Goal: Task Accomplishment & Management: Manage account settings

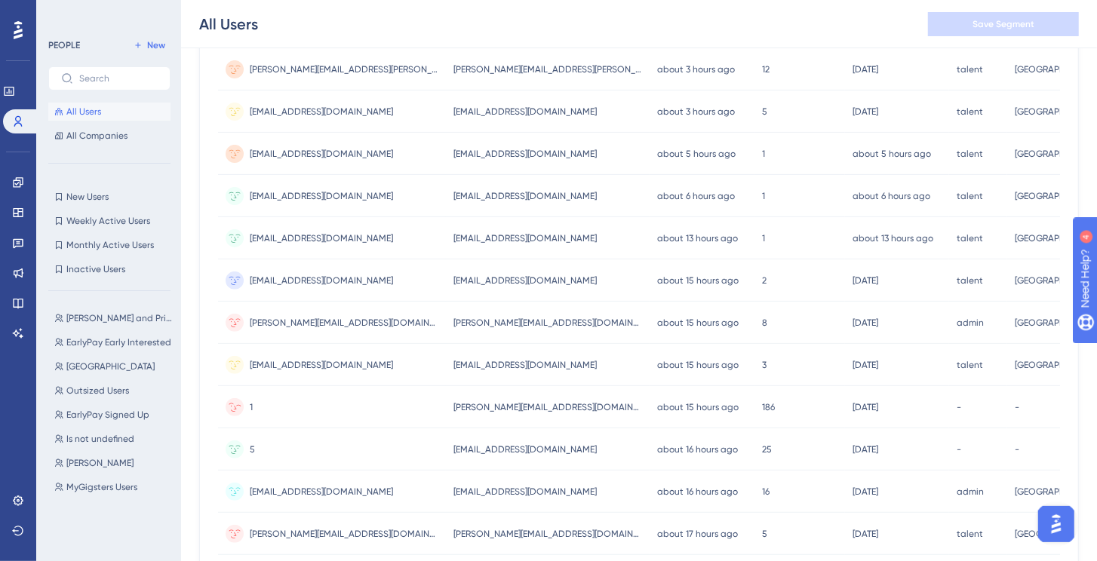
scroll to position [577, 0]
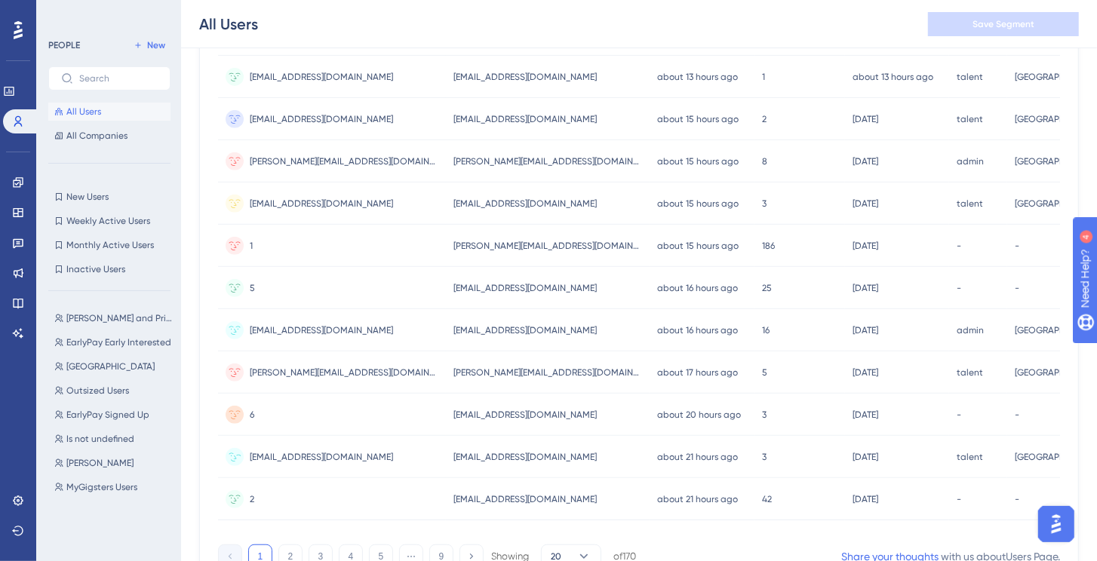
click at [347, 459] on div "[EMAIL_ADDRESS][DOMAIN_NAME] [EMAIL_ADDRESS][DOMAIN_NAME]" at bounding box center [332, 457] width 228 height 42
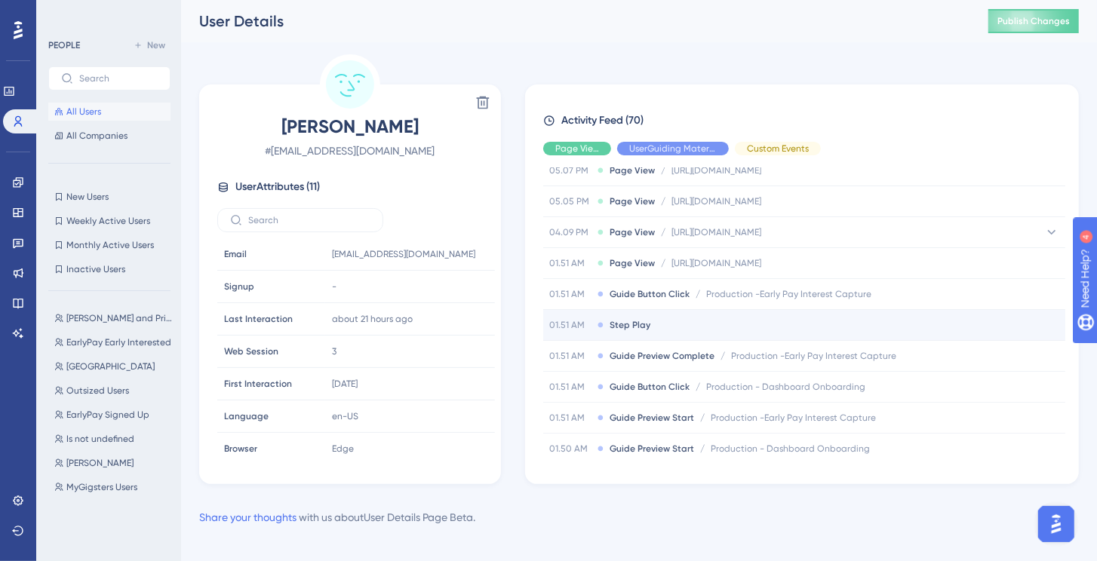
scroll to position [92, 0]
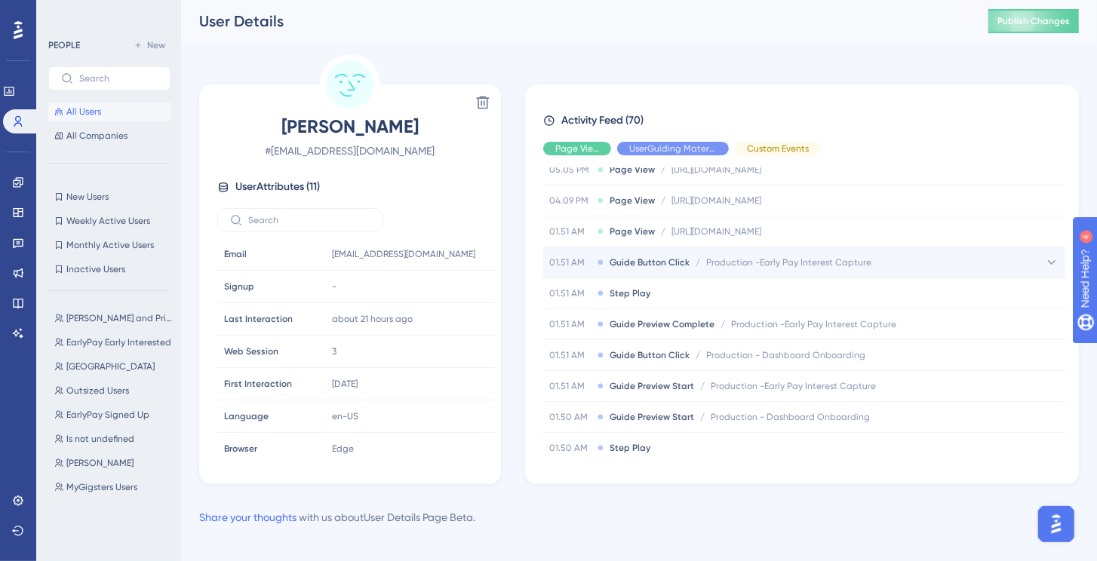
click at [807, 260] on span "Production -Early Pay Interest Capture" at bounding box center [788, 263] width 165 height 12
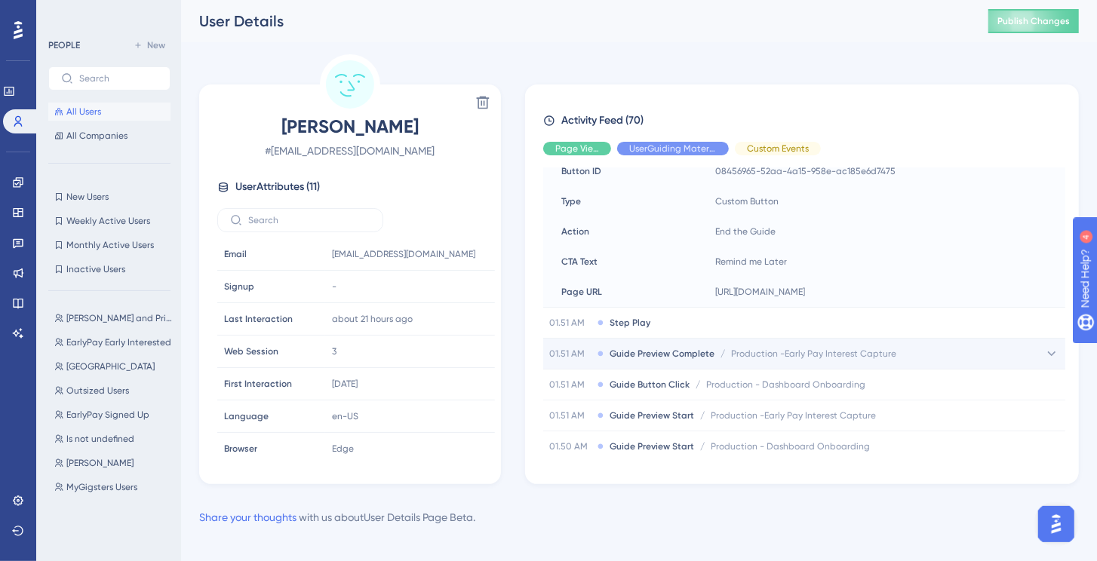
scroll to position [340, 0]
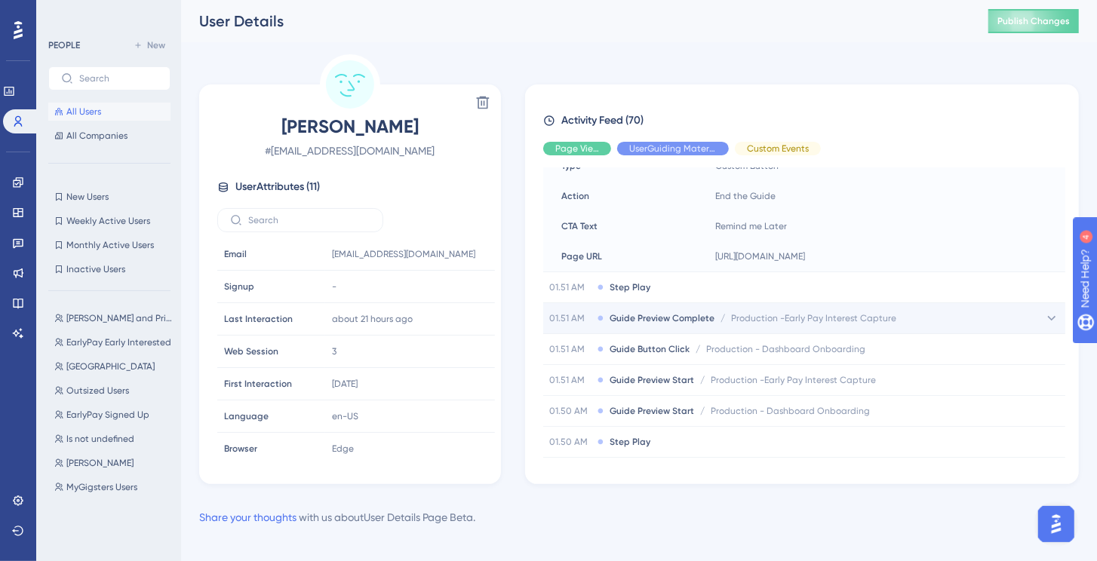
click at [786, 321] on span "Production -Early Pay Interest Capture" at bounding box center [813, 318] width 165 height 12
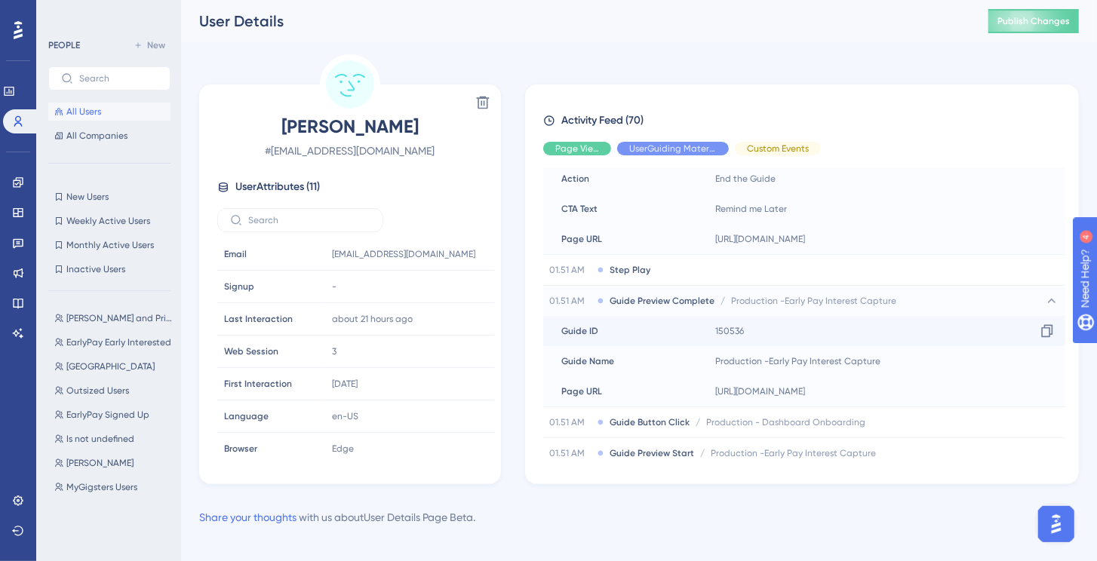
scroll to position [437, 0]
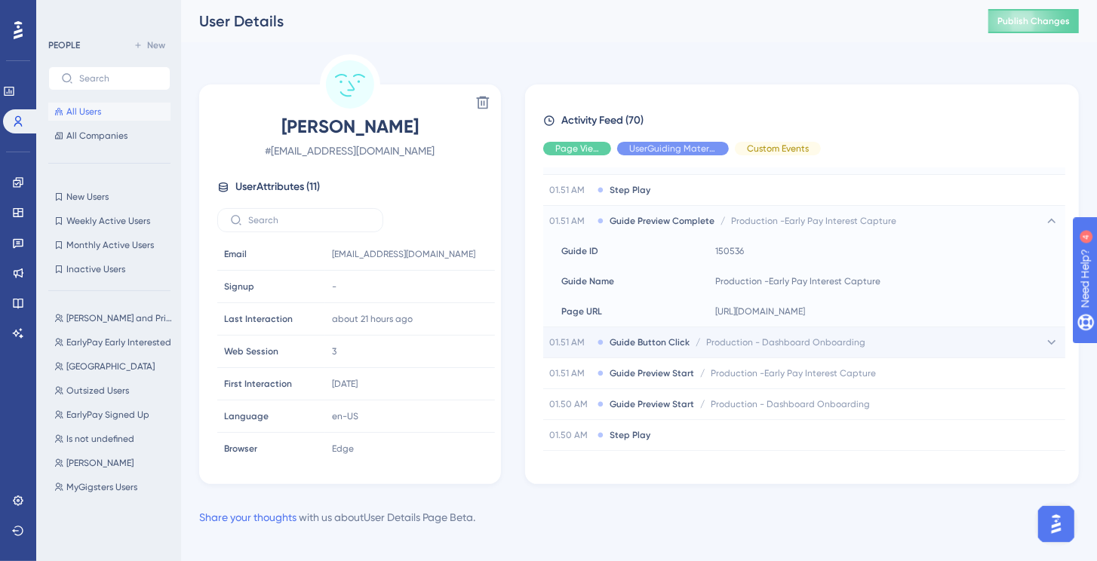
click at [777, 338] on span "Production - Dashboard Onboarding" at bounding box center [785, 343] width 159 height 12
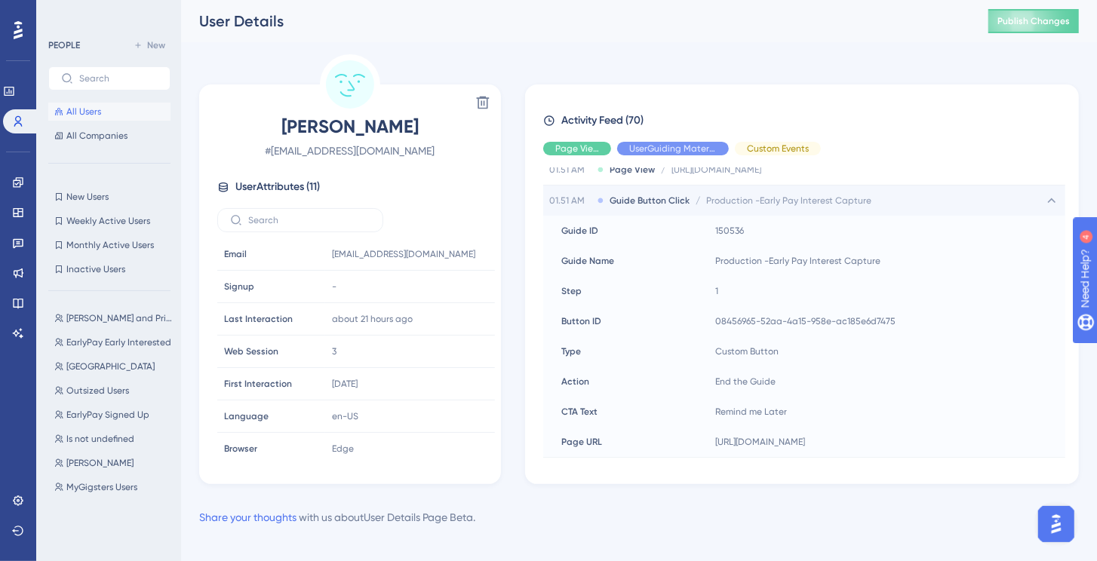
scroll to position [85, 0]
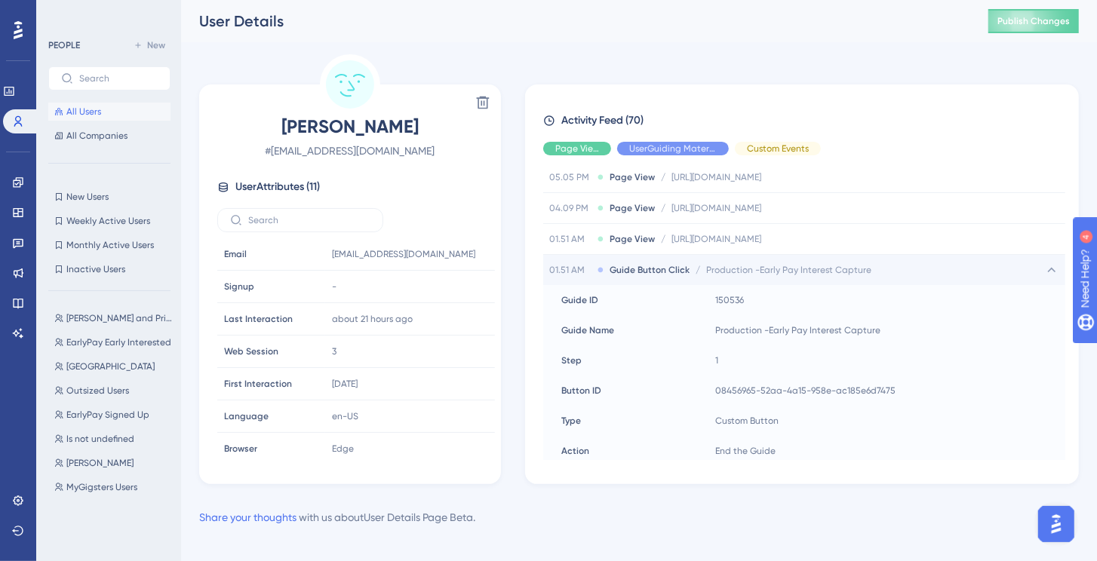
click at [791, 264] on span "Production -Early Pay Interest Capture" at bounding box center [788, 270] width 165 height 12
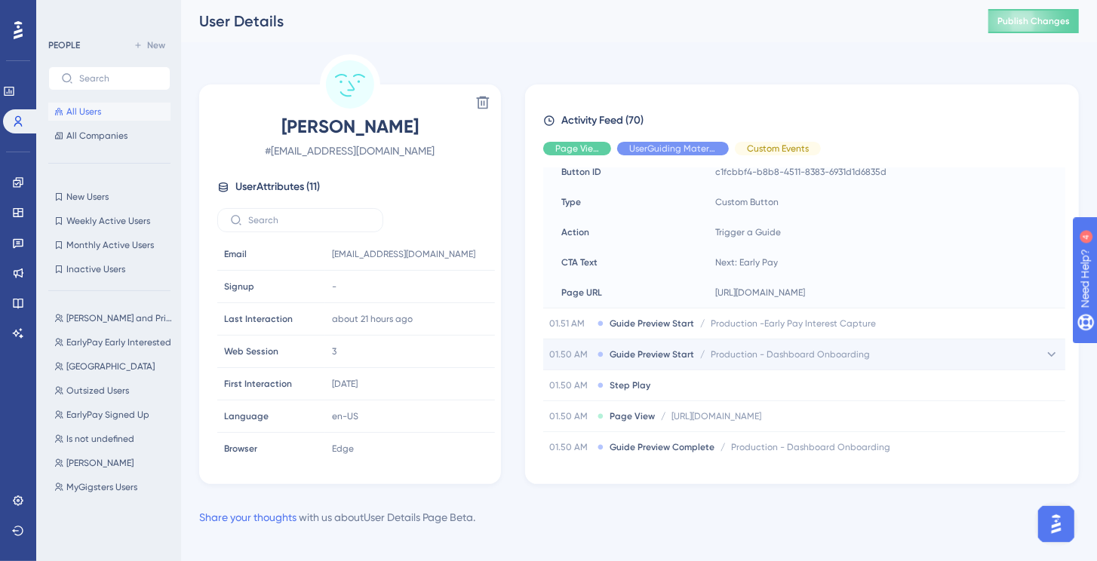
scroll to position [487, 0]
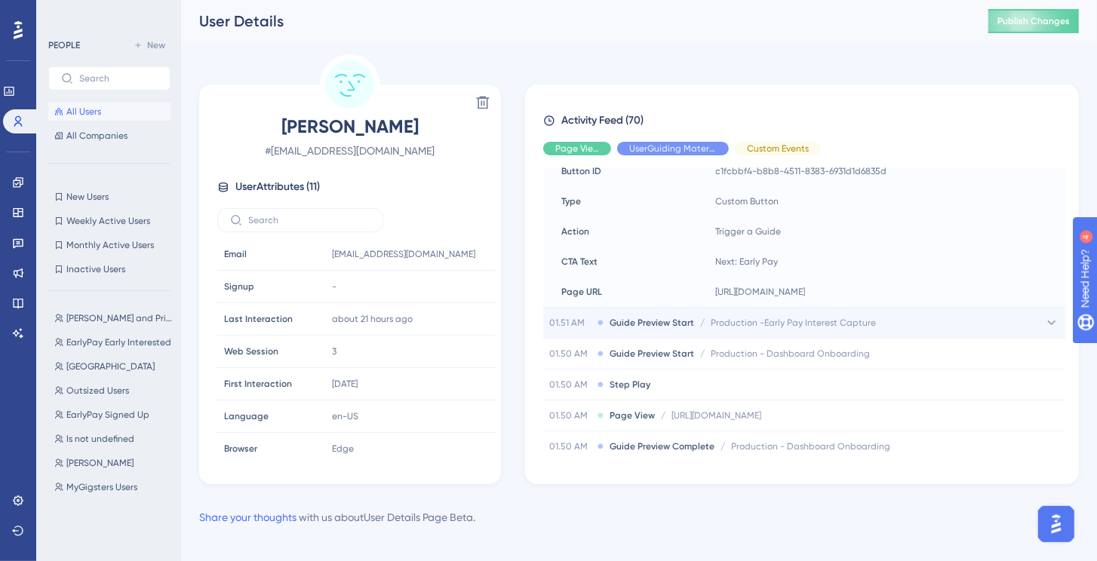
click at [767, 327] on div "01.51 AM Guide Preview Start / Production -Early Pay Interest Capture Productio…" at bounding box center [804, 323] width 522 height 30
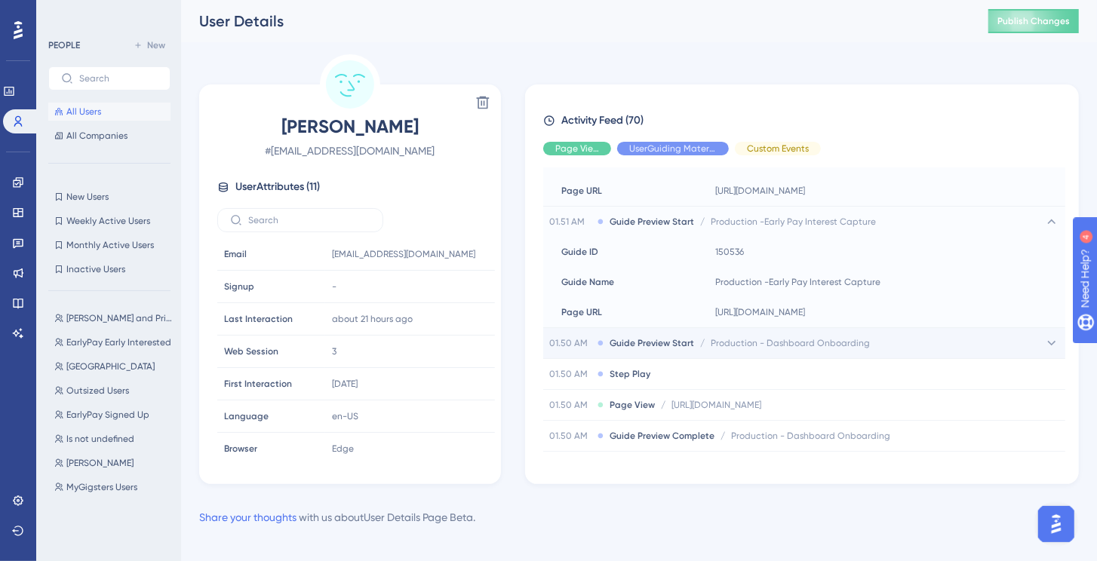
click at [768, 328] on div "01.50 AM Guide Preview Start / Production - Dashboard Onboarding Production - D…" at bounding box center [804, 343] width 522 height 30
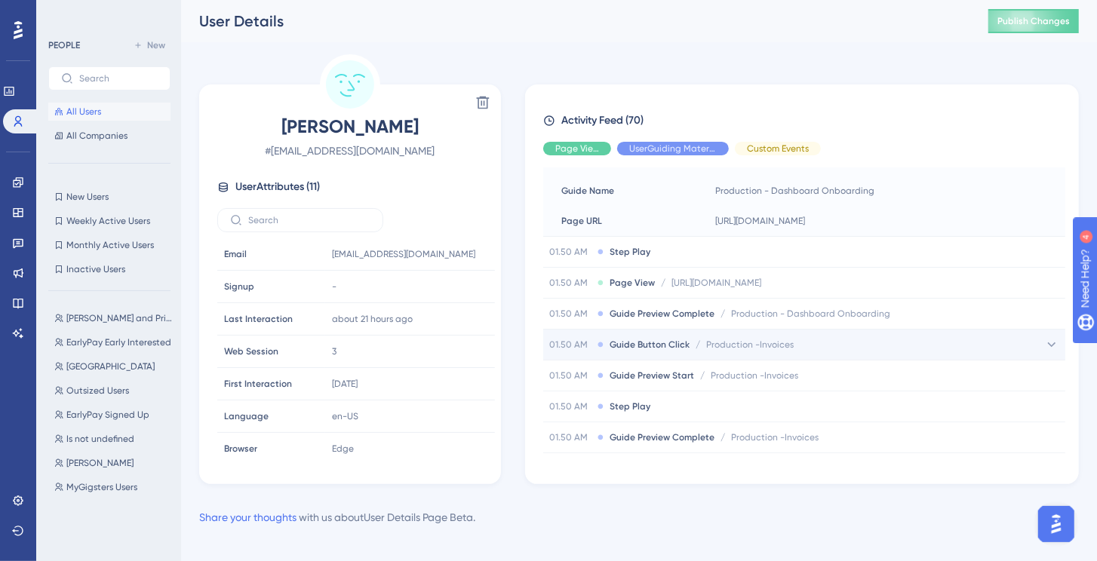
scroll to position [813, 0]
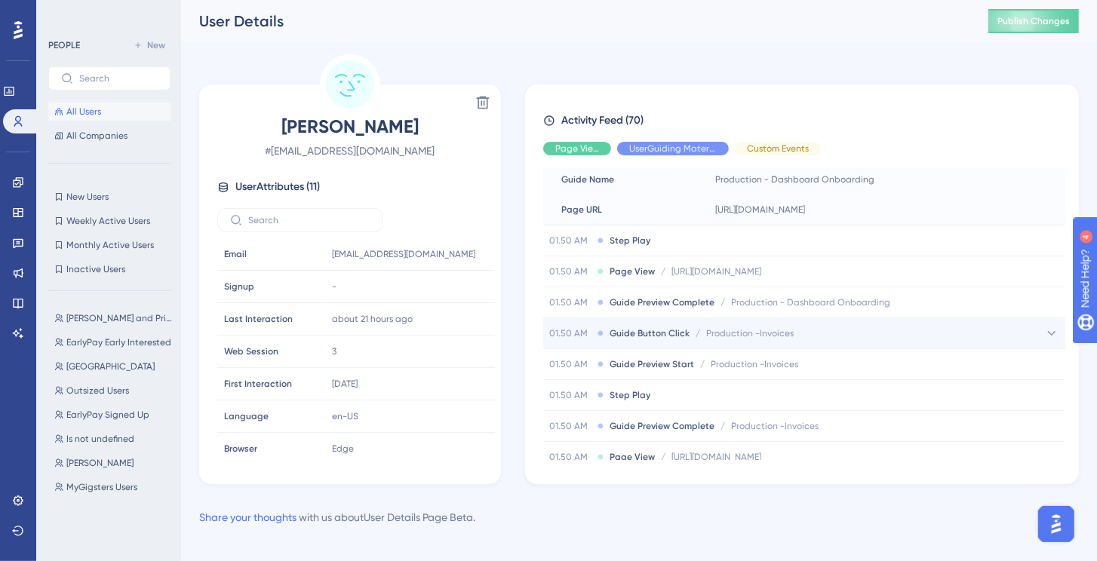
click at [804, 334] on div "01.50 AM Guide Button Click / Production -Invoices Production -Invoices" at bounding box center [804, 333] width 522 height 30
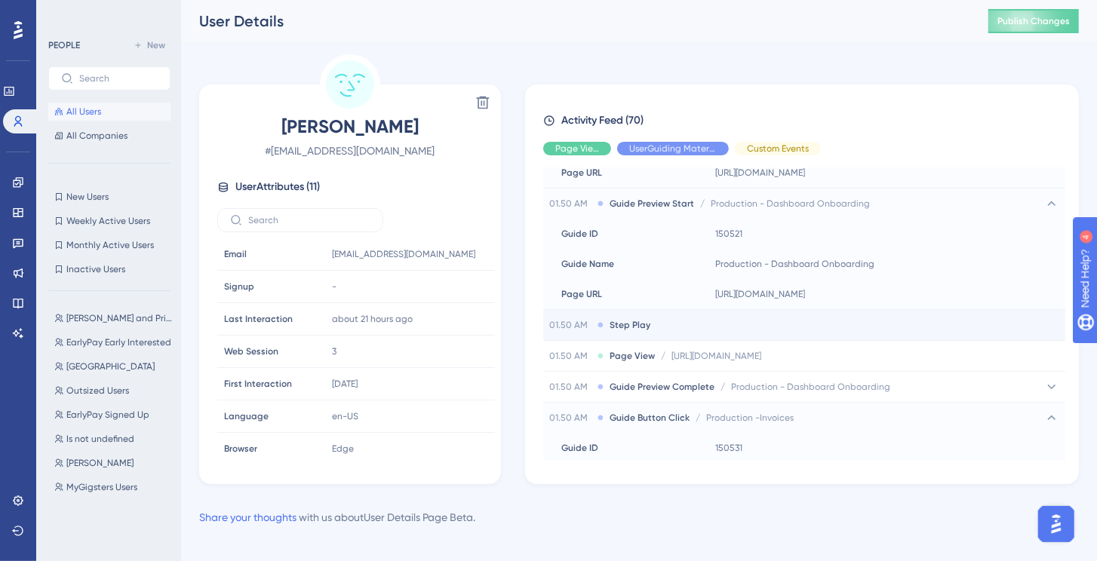
scroll to position [710, 0]
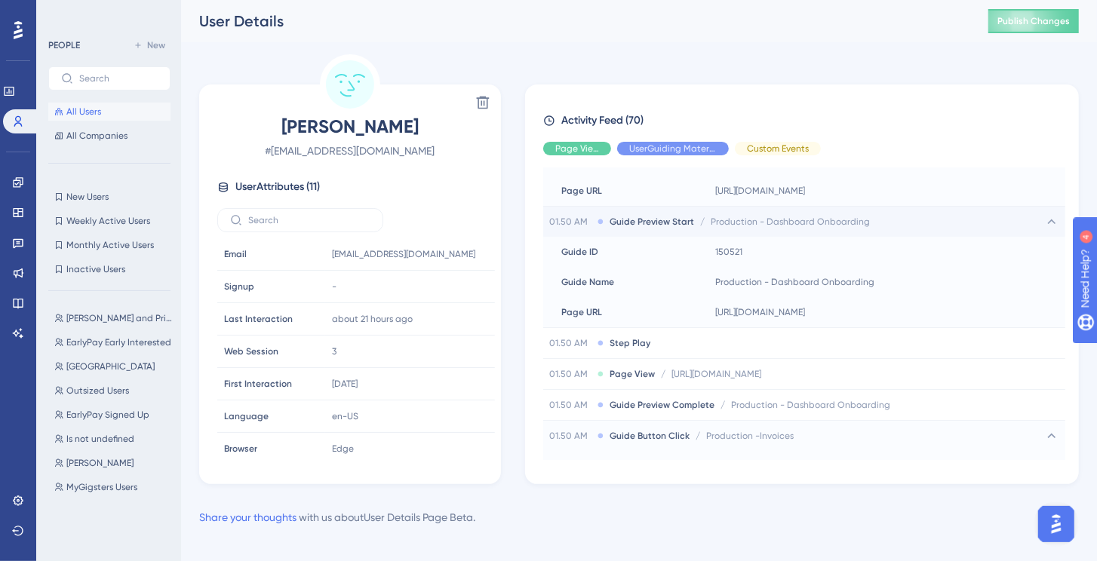
click at [781, 219] on span "Production - Dashboard Onboarding" at bounding box center [790, 222] width 159 height 12
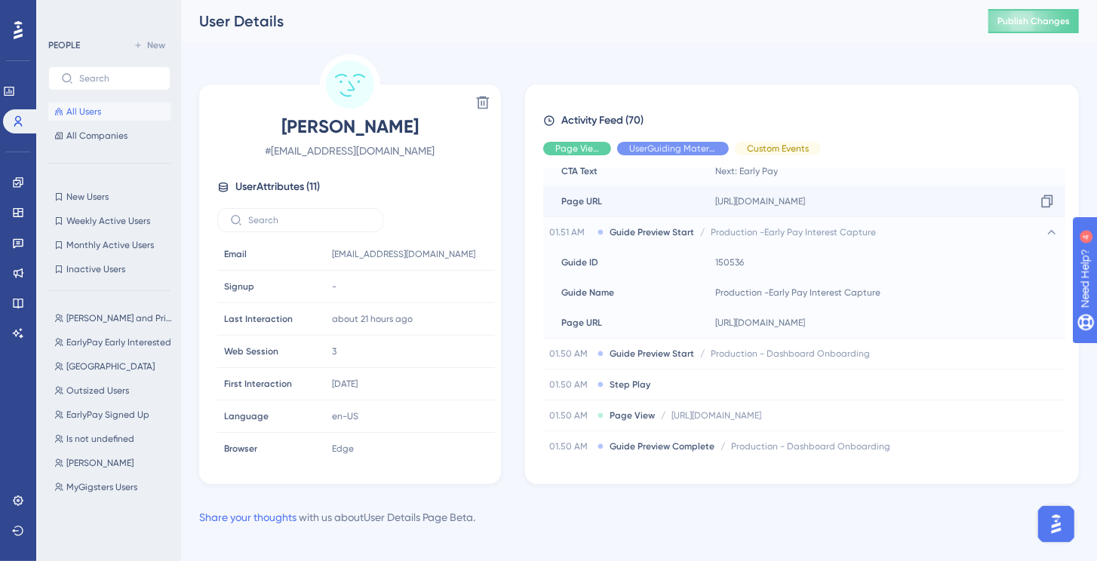
scroll to position [510, 0]
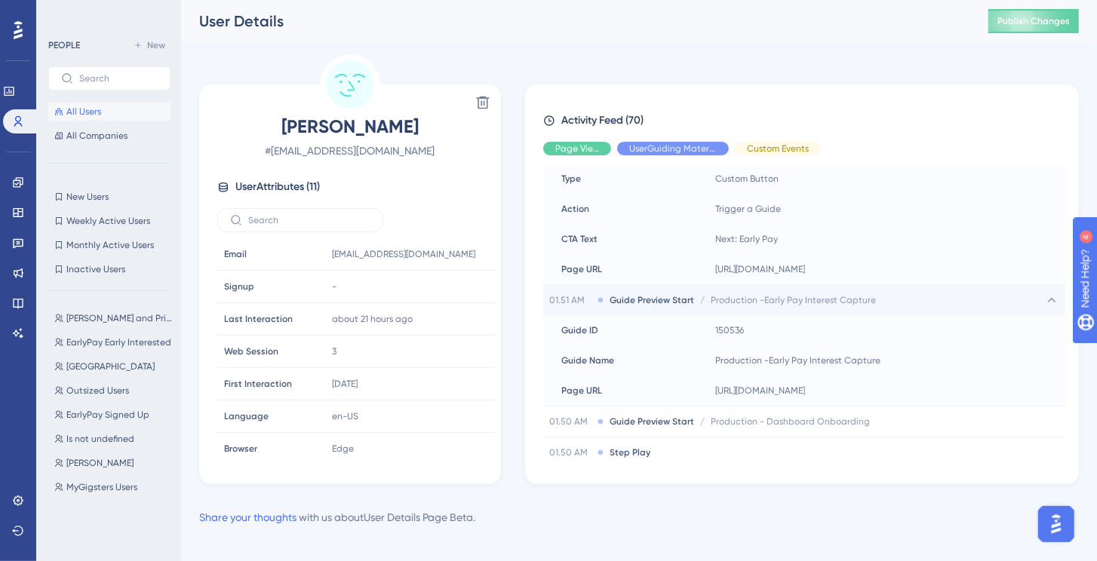
click at [772, 300] on span "Production -Early Pay Interest Capture" at bounding box center [793, 300] width 165 height 12
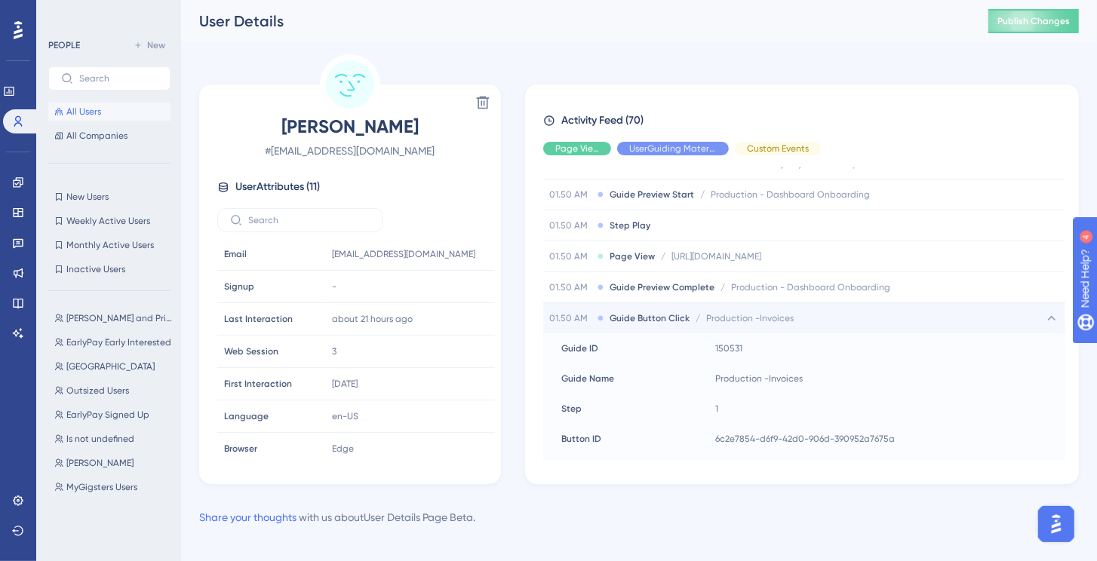
click at [782, 318] on span "Production -Invoices" at bounding box center [750, 318] width 88 height 12
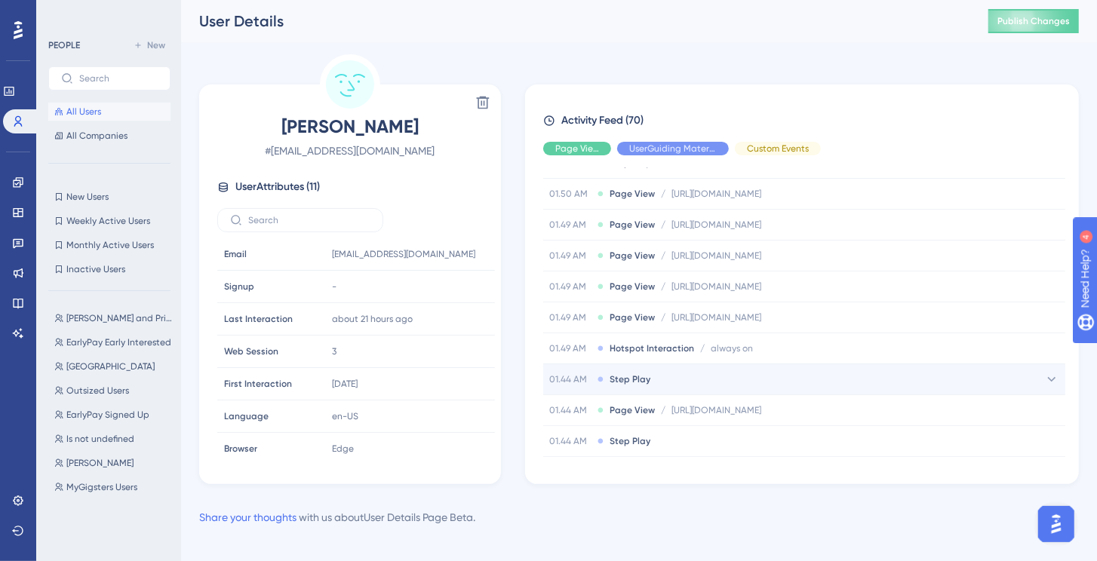
scroll to position [1060, 0]
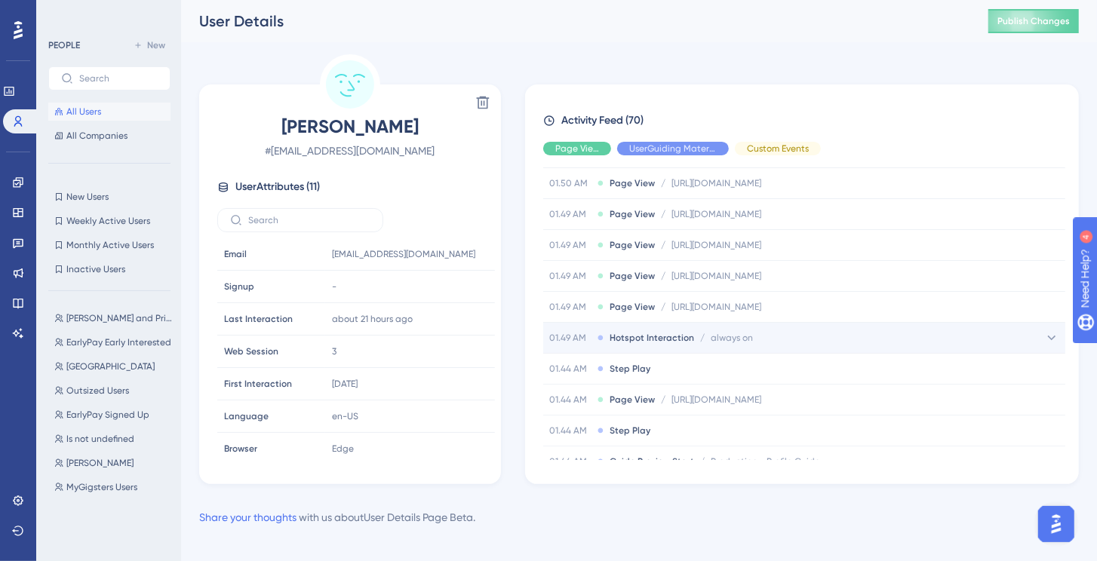
click at [799, 332] on div "01.49 AM Hotspot Interaction / always on always on" at bounding box center [804, 338] width 522 height 30
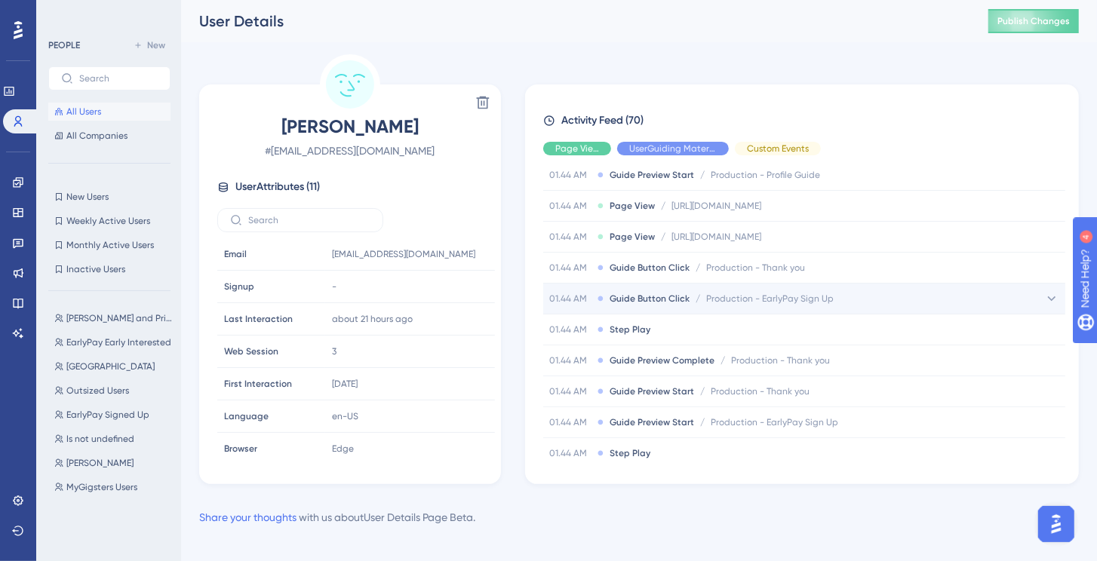
scroll to position [1535, 0]
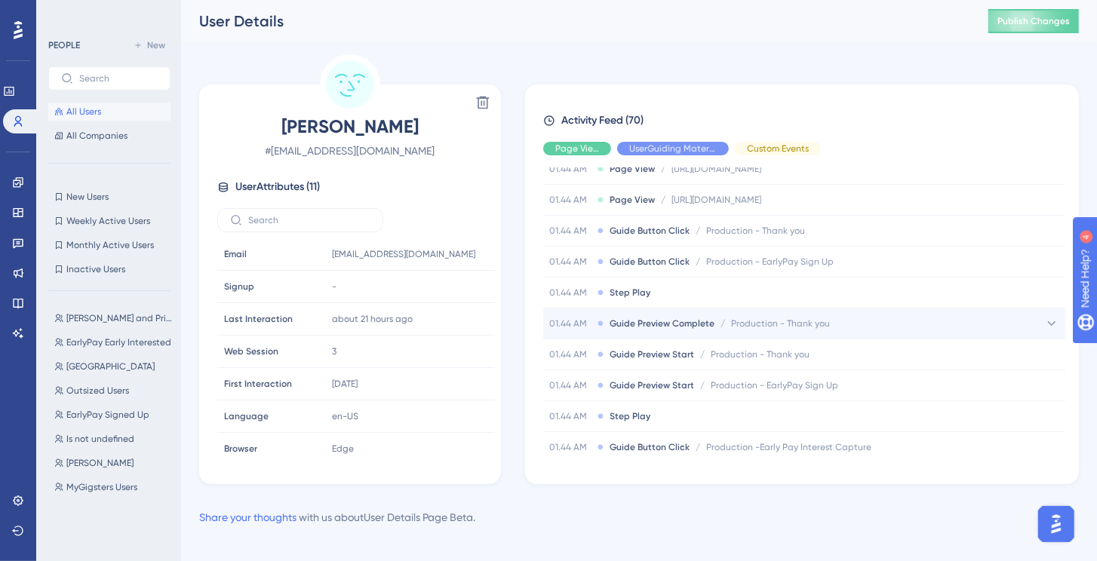
click at [783, 318] on span "Production - Thank you" at bounding box center [780, 324] width 99 height 12
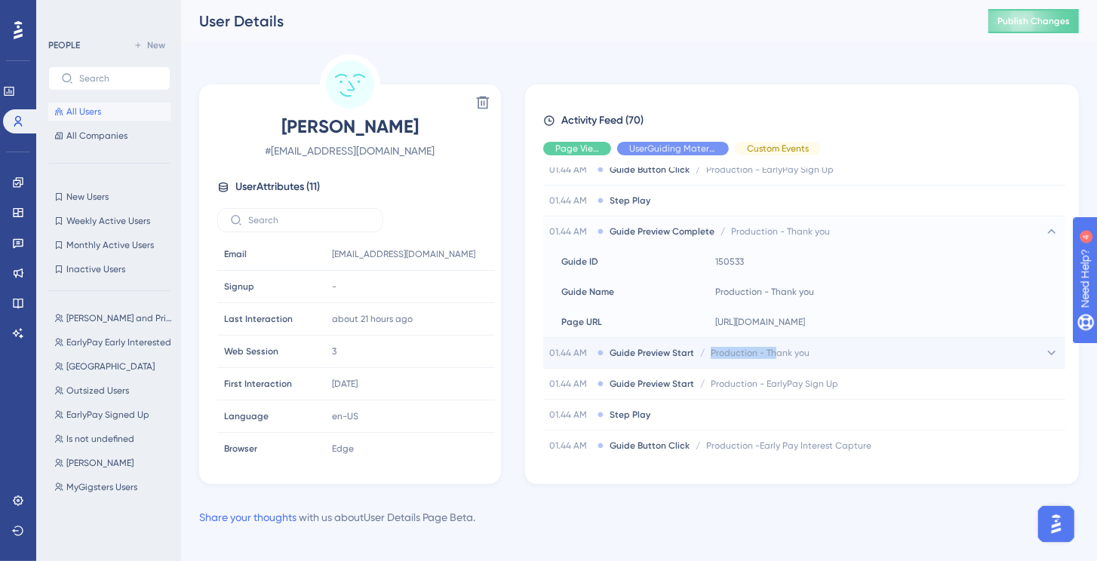
click at [774, 338] on div "01.44 AM Guide Preview Start / Production - Thank you Production - Thank you" at bounding box center [804, 353] width 522 height 30
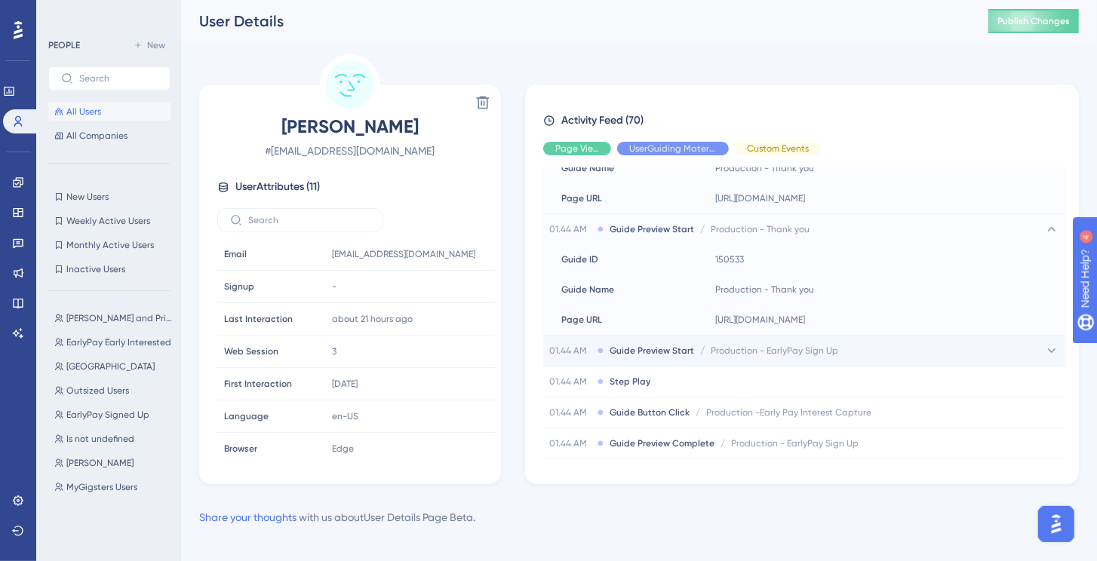
click at [779, 345] on span "Production - EarlyPay Sign Up" at bounding box center [775, 351] width 128 height 12
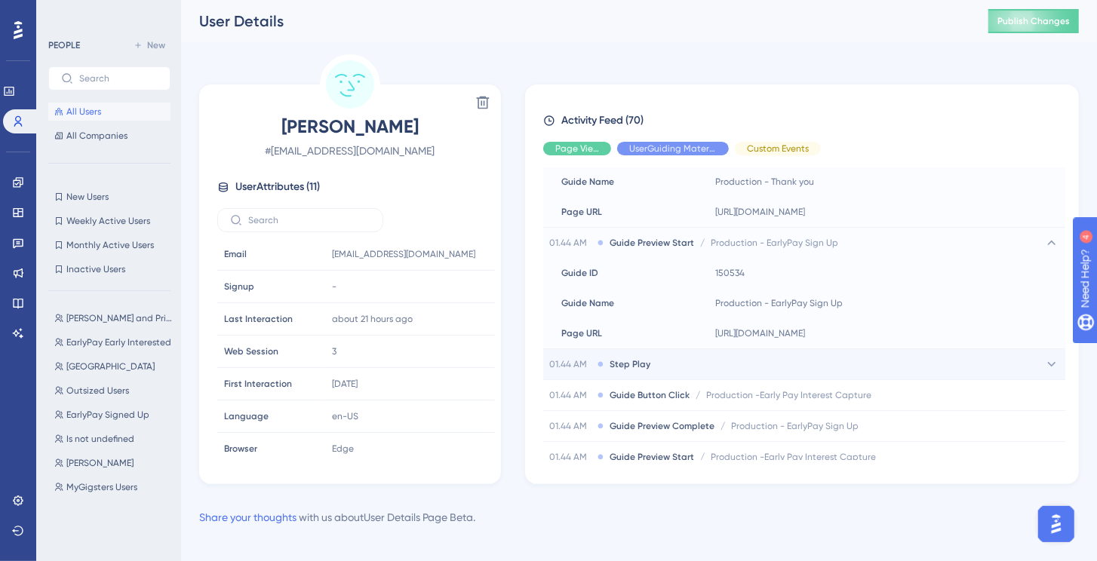
scroll to position [1922, 0]
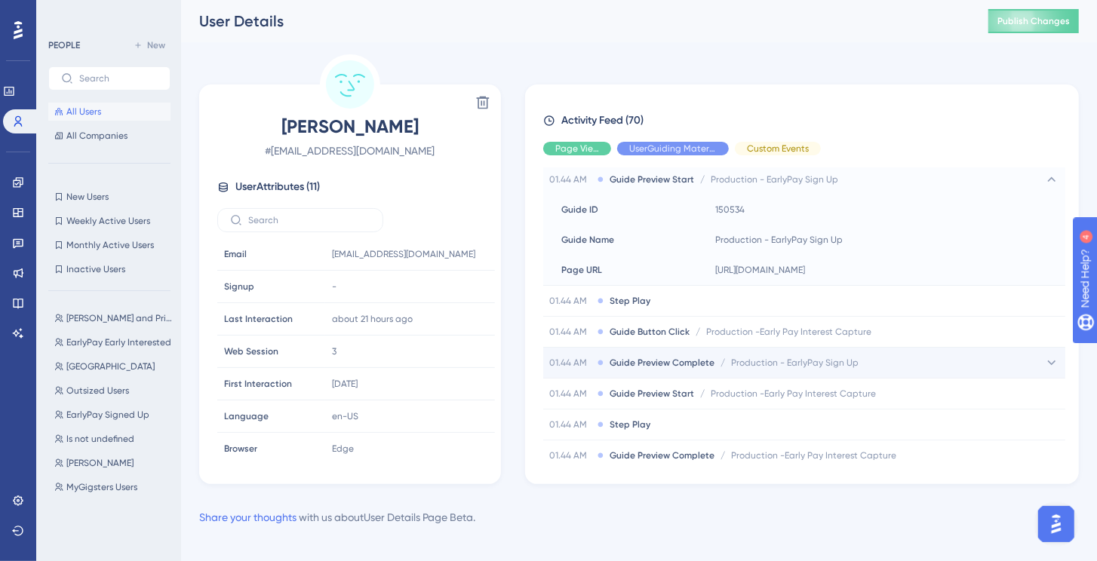
click at [786, 357] on span "Production - EarlyPay Sign Up" at bounding box center [795, 363] width 128 height 12
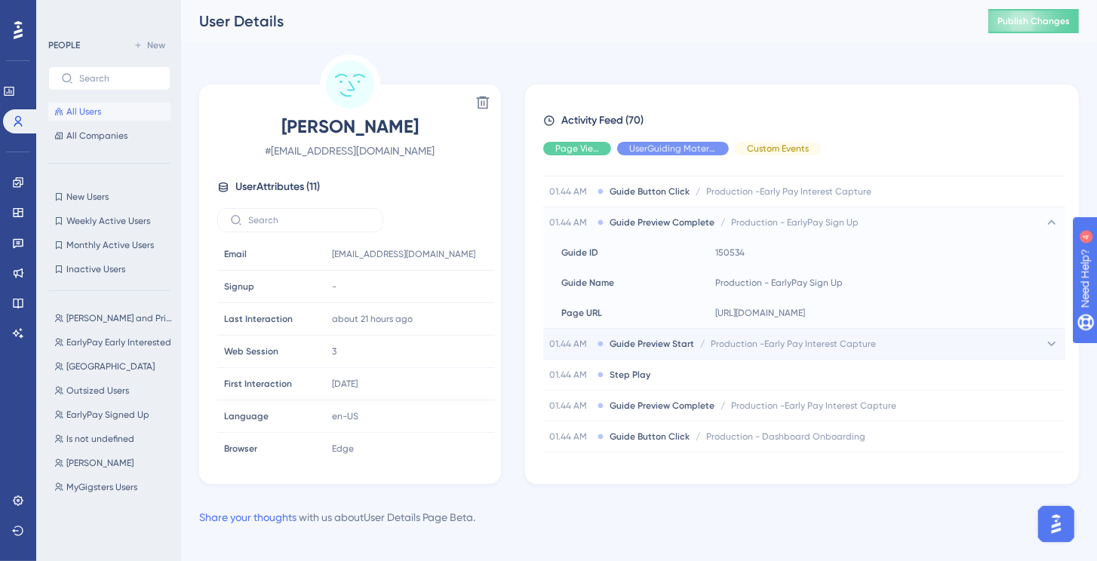
scroll to position [1909, 0]
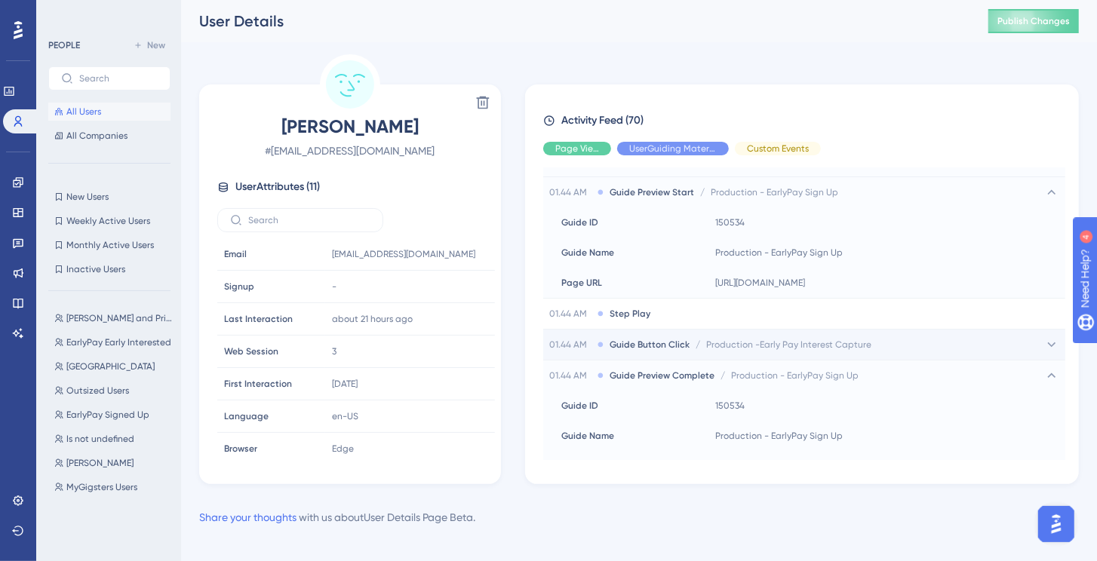
click at [782, 341] on div "01.44 AM Guide Button Click / Production -Early Pay Interest Capture Production…" at bounding box center [804, 345] width 522 height 30
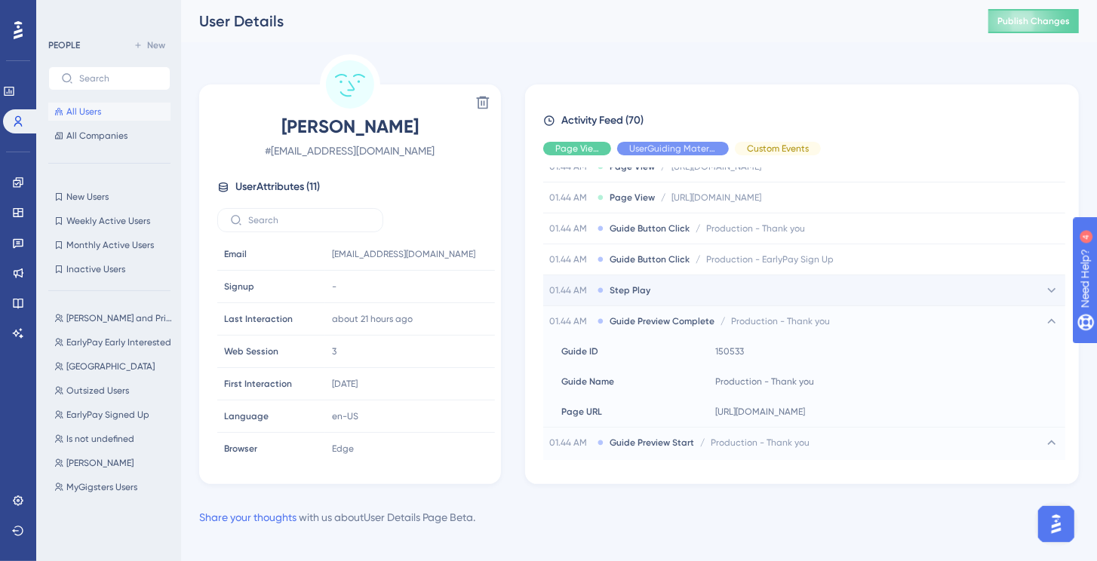
scroll to position [1481, 0]
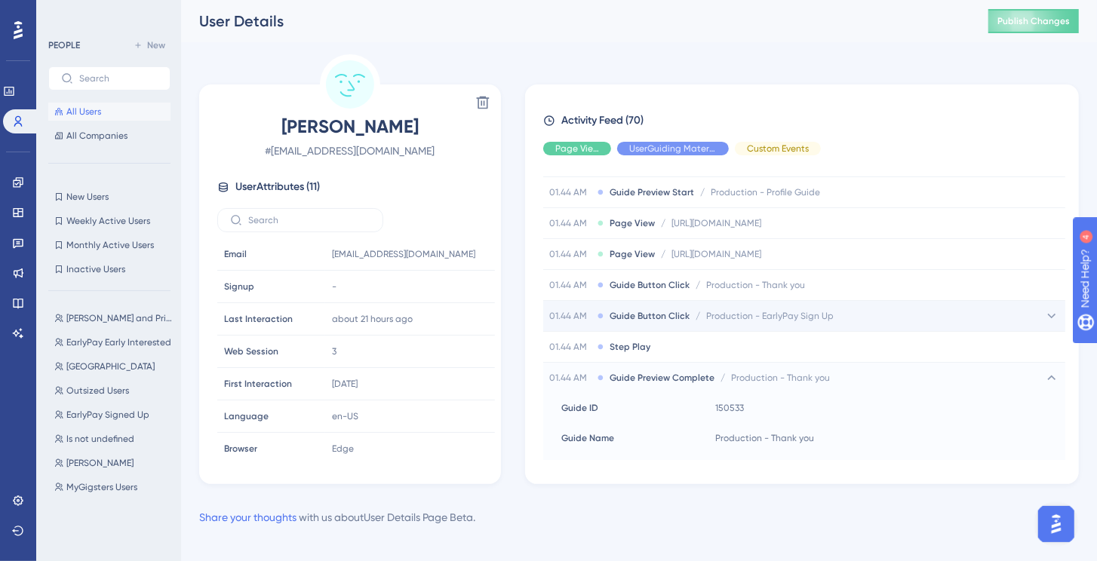
click at [791, 301] on div "01.44 AM Guide Button Click / Production - EarlyPay Sign Up Production - EarlyP…" at bounding box center [804, 316] width 522 height 30
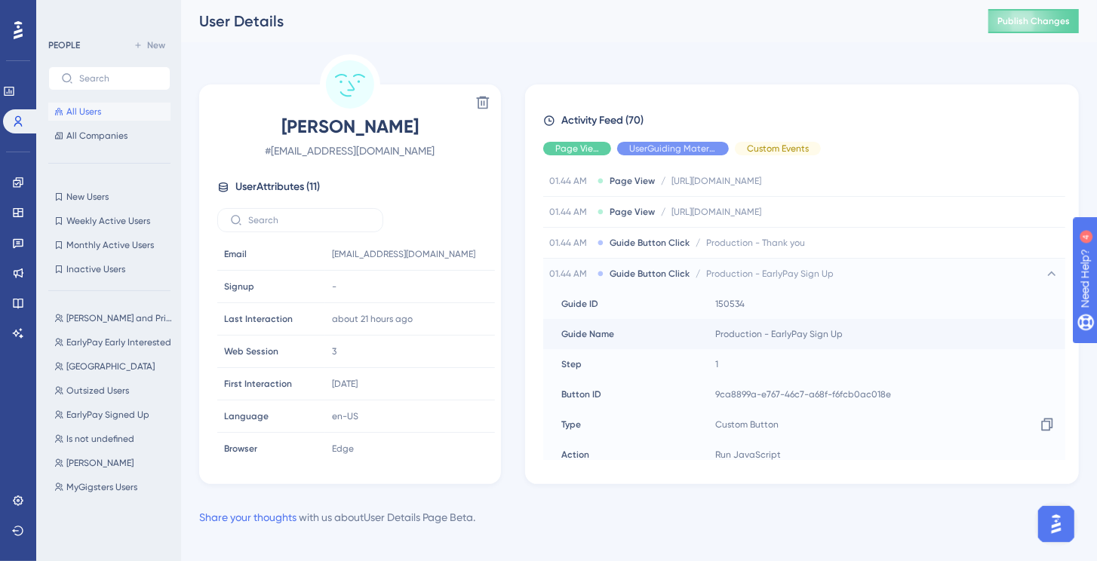
scroll to position [1488, 0]
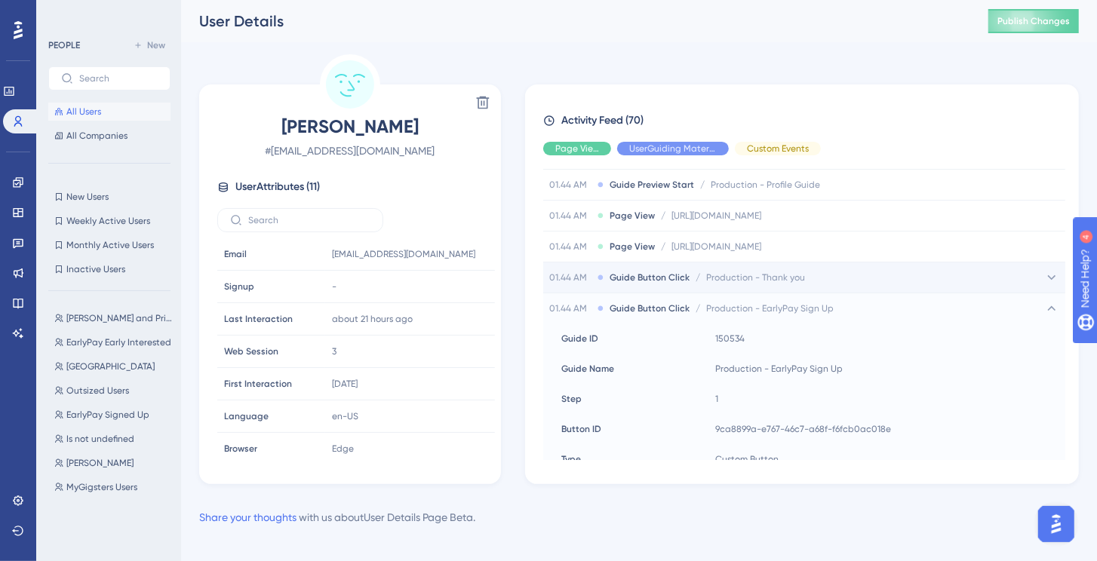
click at [835, 263] on div "01.44 AM Guide Button Click / Production - Thank you Production - Thank you" at bounding box center [804, 278] width 522 height 30
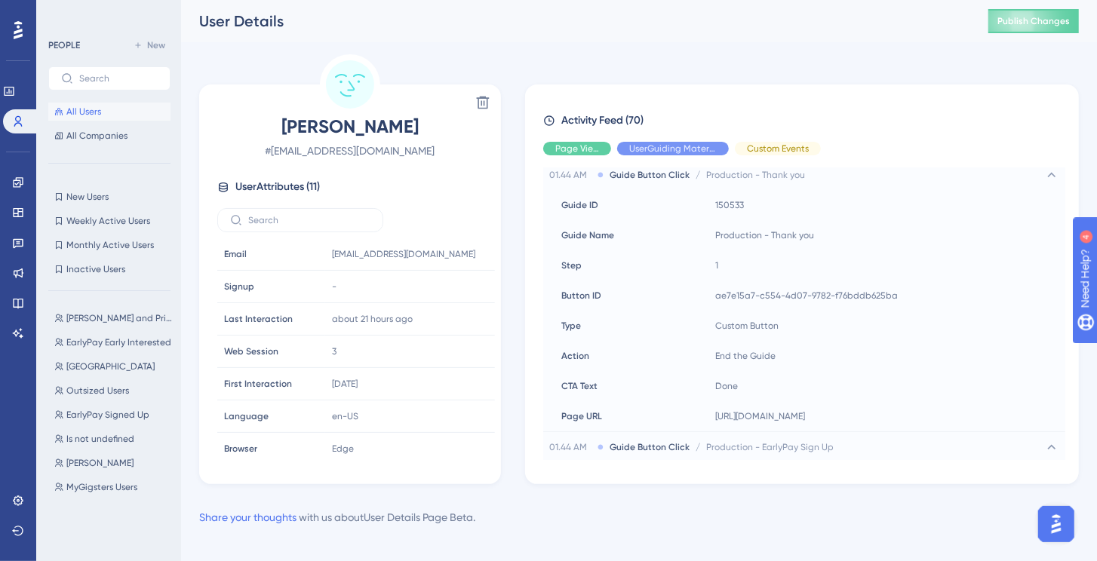
scroll to position [1591, 0]
click at [14, 491] on link at bounding box center [18, 501] width 12 height 24
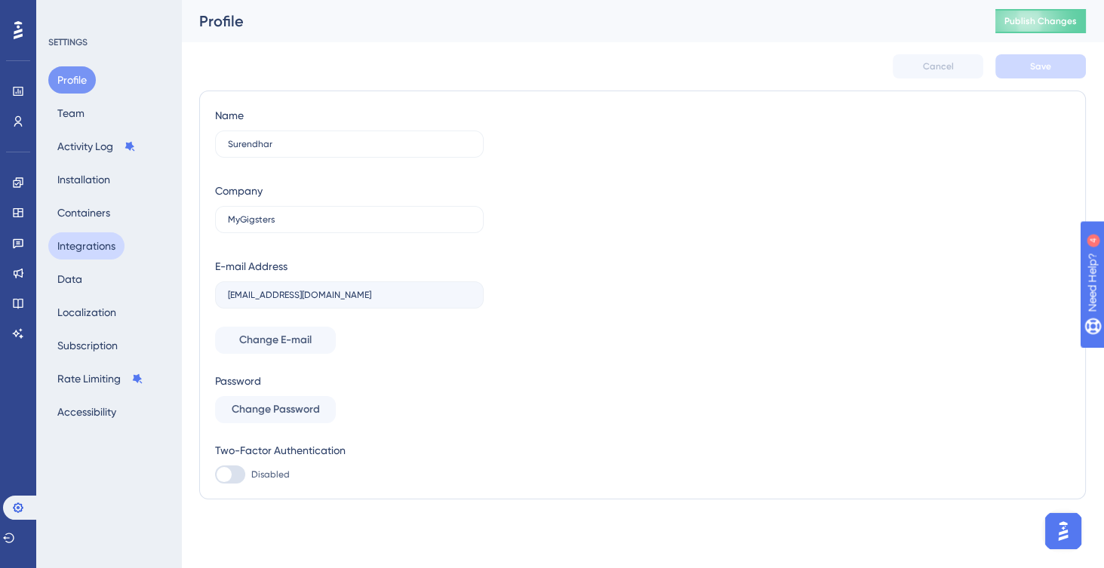
click at [81, 251] on button "Integrations" at bounding box center [86, 245] width 76 height 27
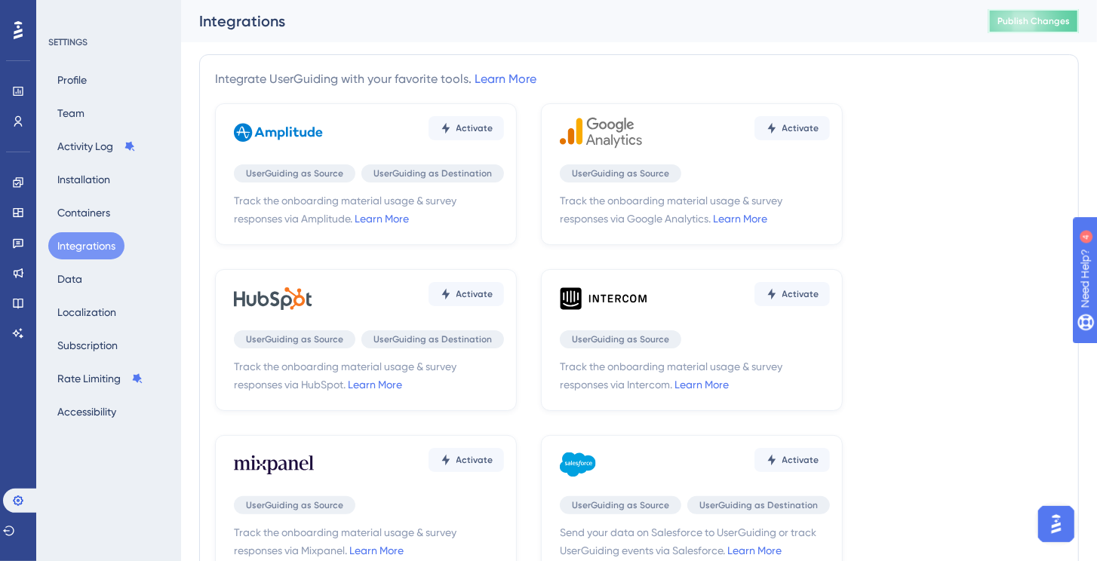
click at [1014, 26] on span "Publish Changes" at bounding box center [1034, 21] width 72 height 12
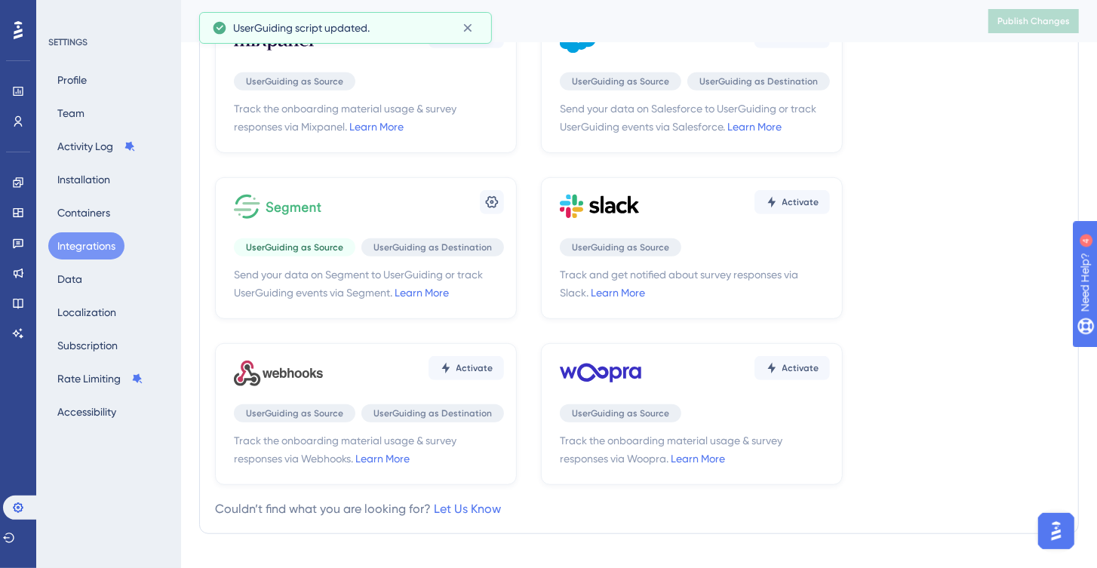
scroll to position [462, 0]
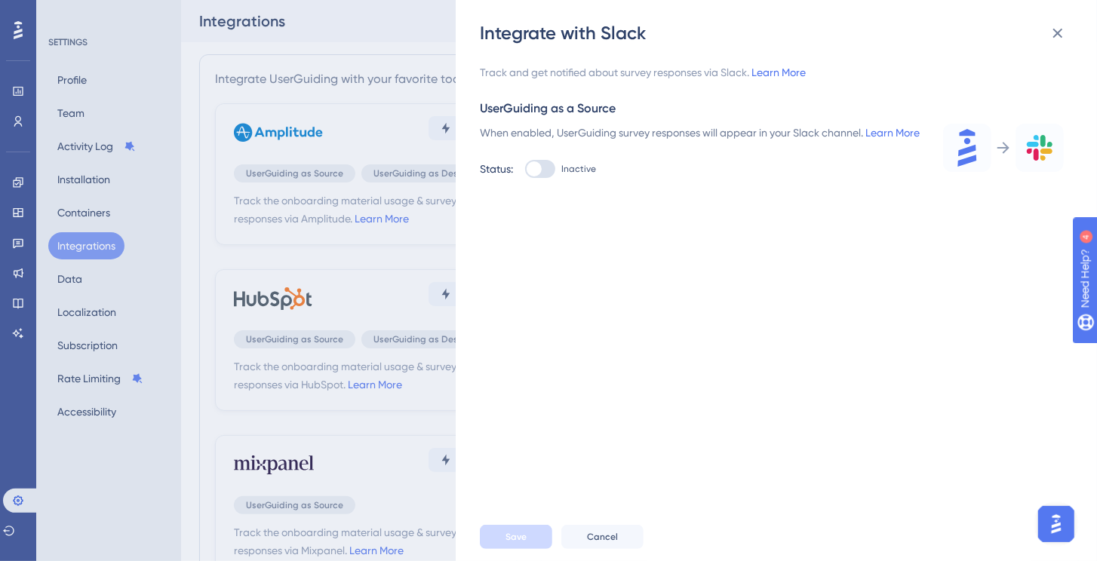
click at [540, 177] on div at bounding box center [534, 168] width 15 height 15
click at [525, 170] on input "Inactive" at bounding box center [524, 169] width 1 height 1
checkbox input "true"
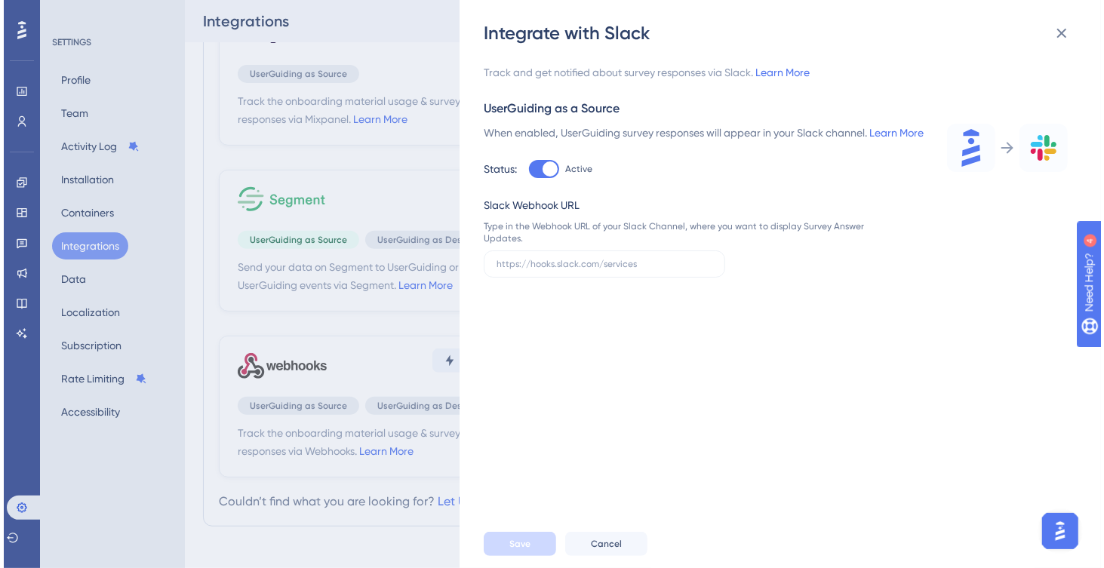
scroll to position [390, 0]
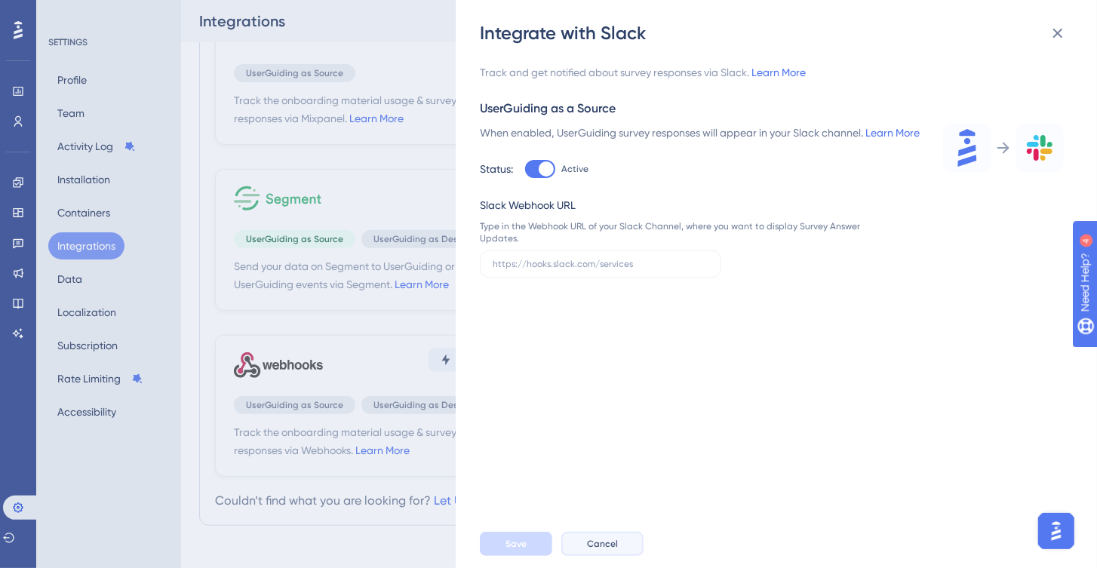
click at [603, 541] on span "Cancel" at bounding box center [602, 544] width 31 height 12
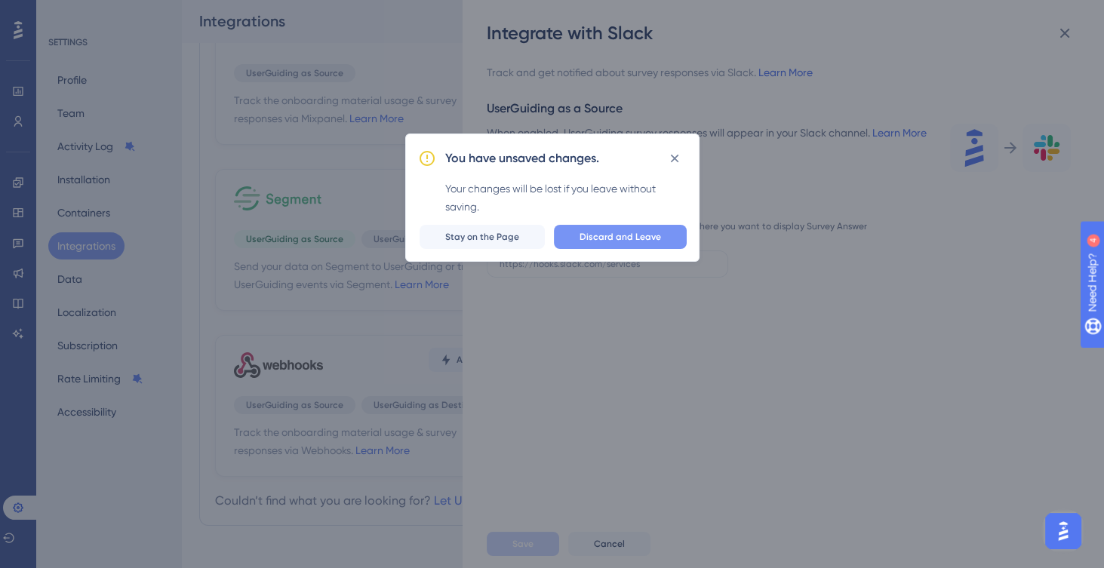
click at [620, 235] on span "Discard and Leave" at bounding box center [620, 237] width 81 height 12
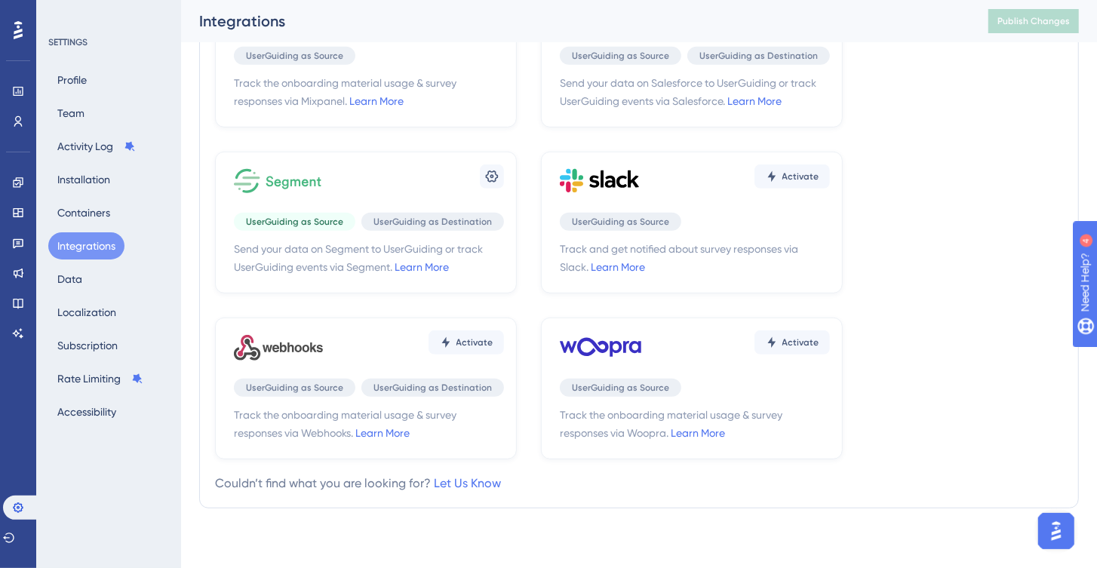
scroll to position [461, 0]
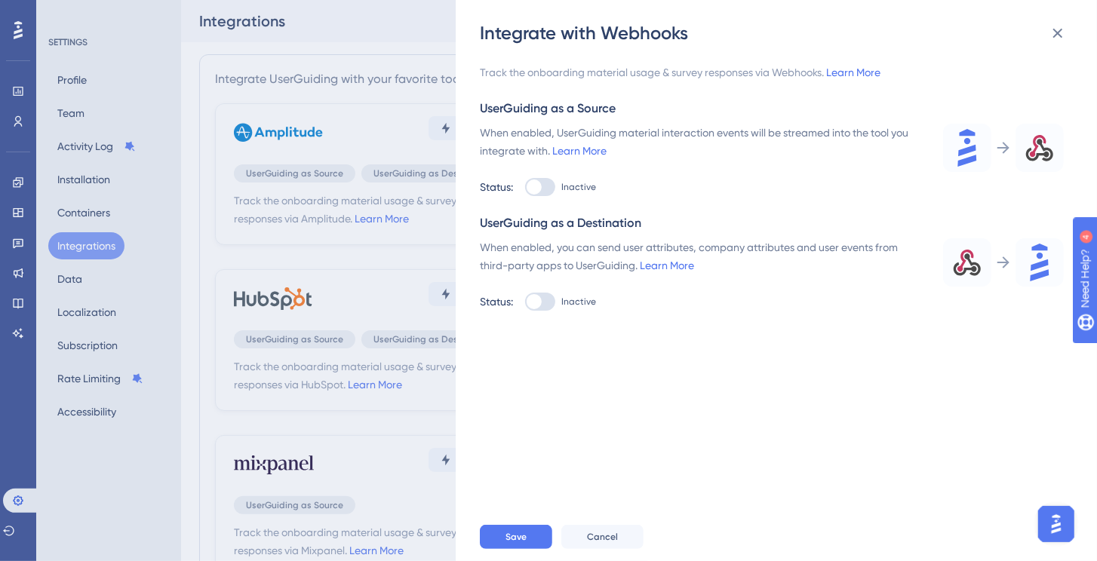
click at [533, 191] on div at bounding box center [534, 187] width 15 height 15
click at [525, 188] on input "Inactive" at bounding box center [524, 187] width 1 height 1
checkbox input "true"
